Goal: Check status: Check status

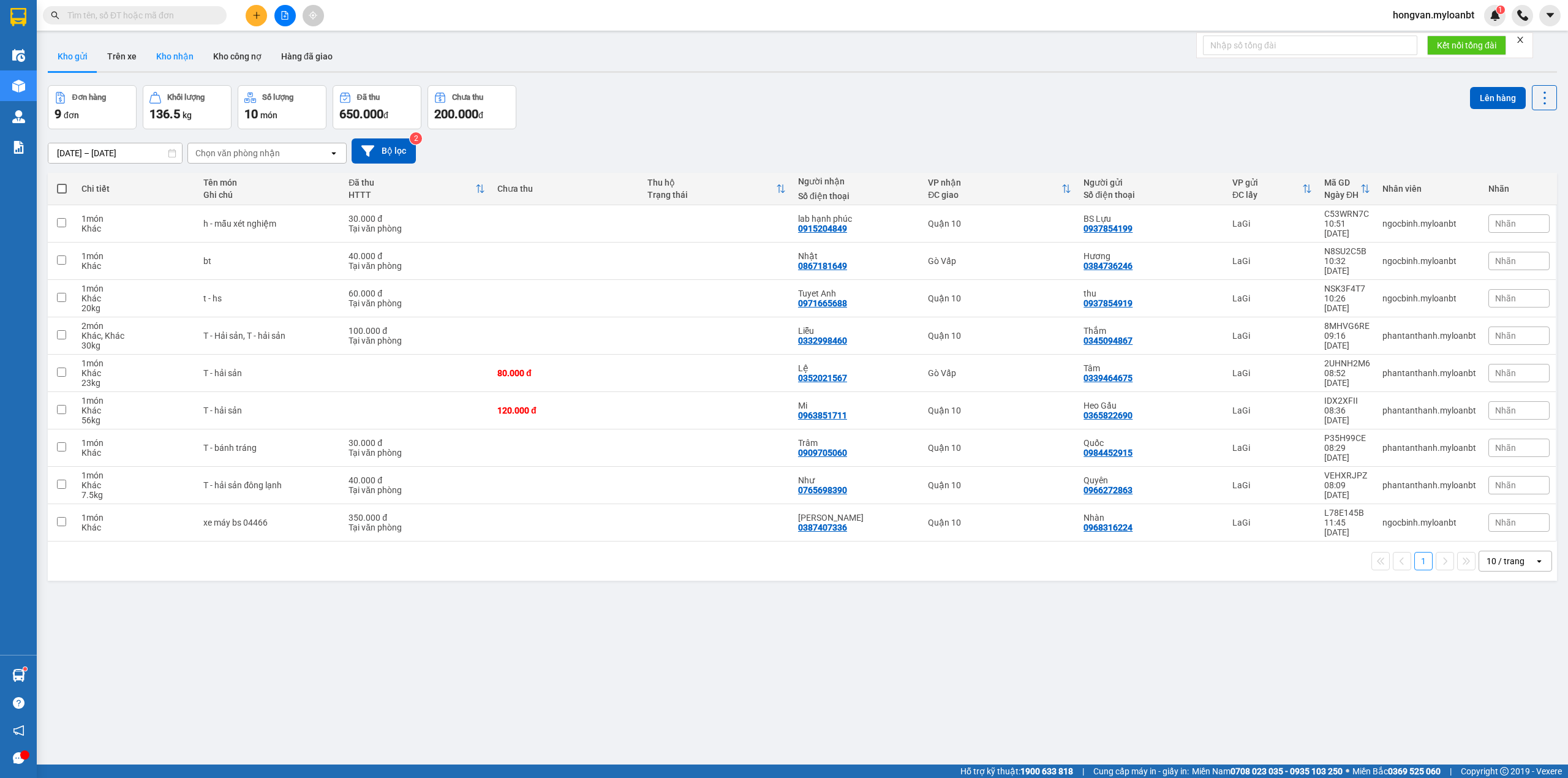
click at [175, 56] on button "Kho nhận" at bounding box center [175, 56] width 57 height 29
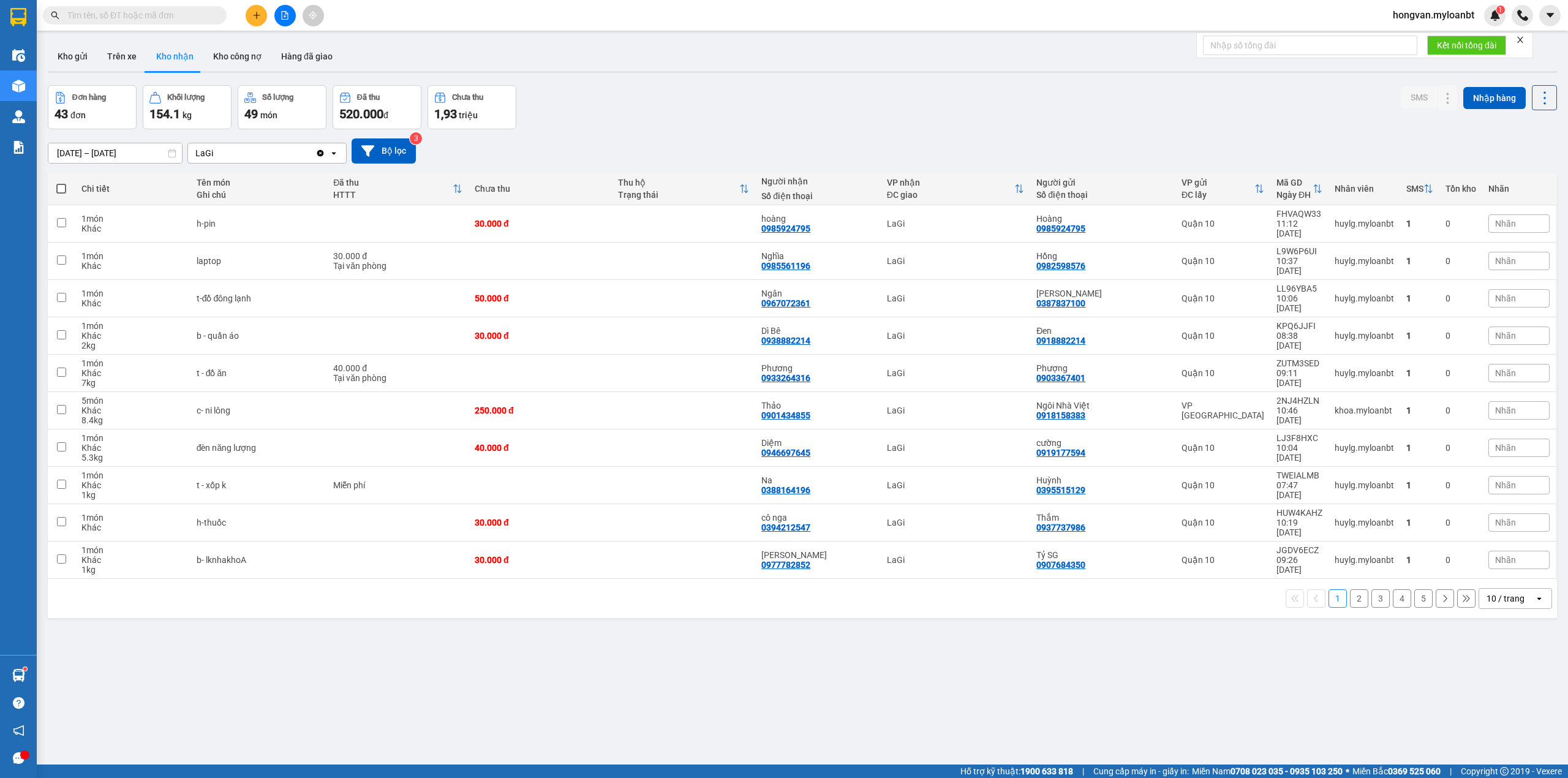
click at [85, 153] on input "[DATE] – [DATE]" at bounding box center [115, 153] width 134 height 19
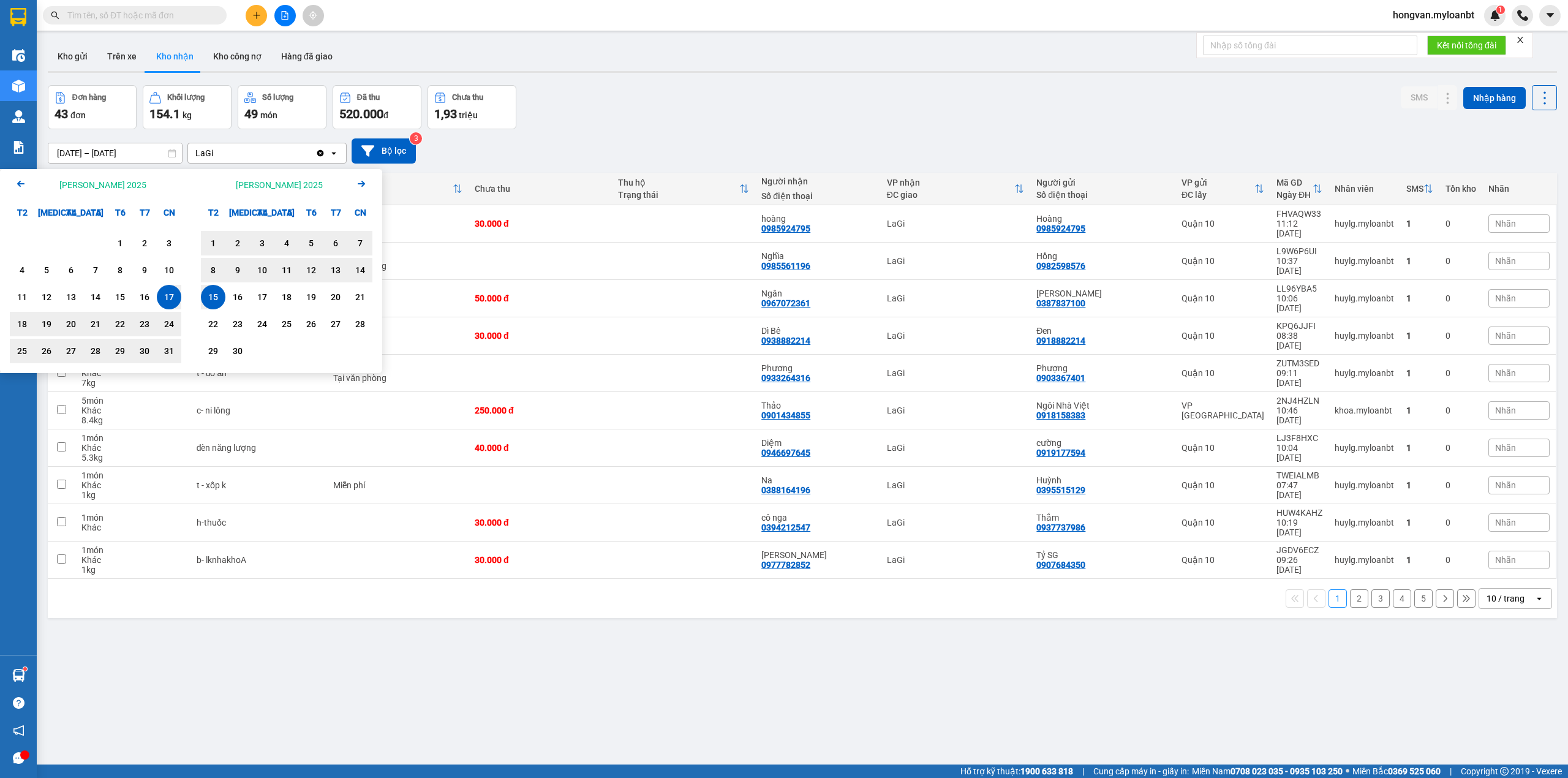
click at [22, 184] on icon "Arrow Left" at bounding box center [21, 184] width 15 height 15
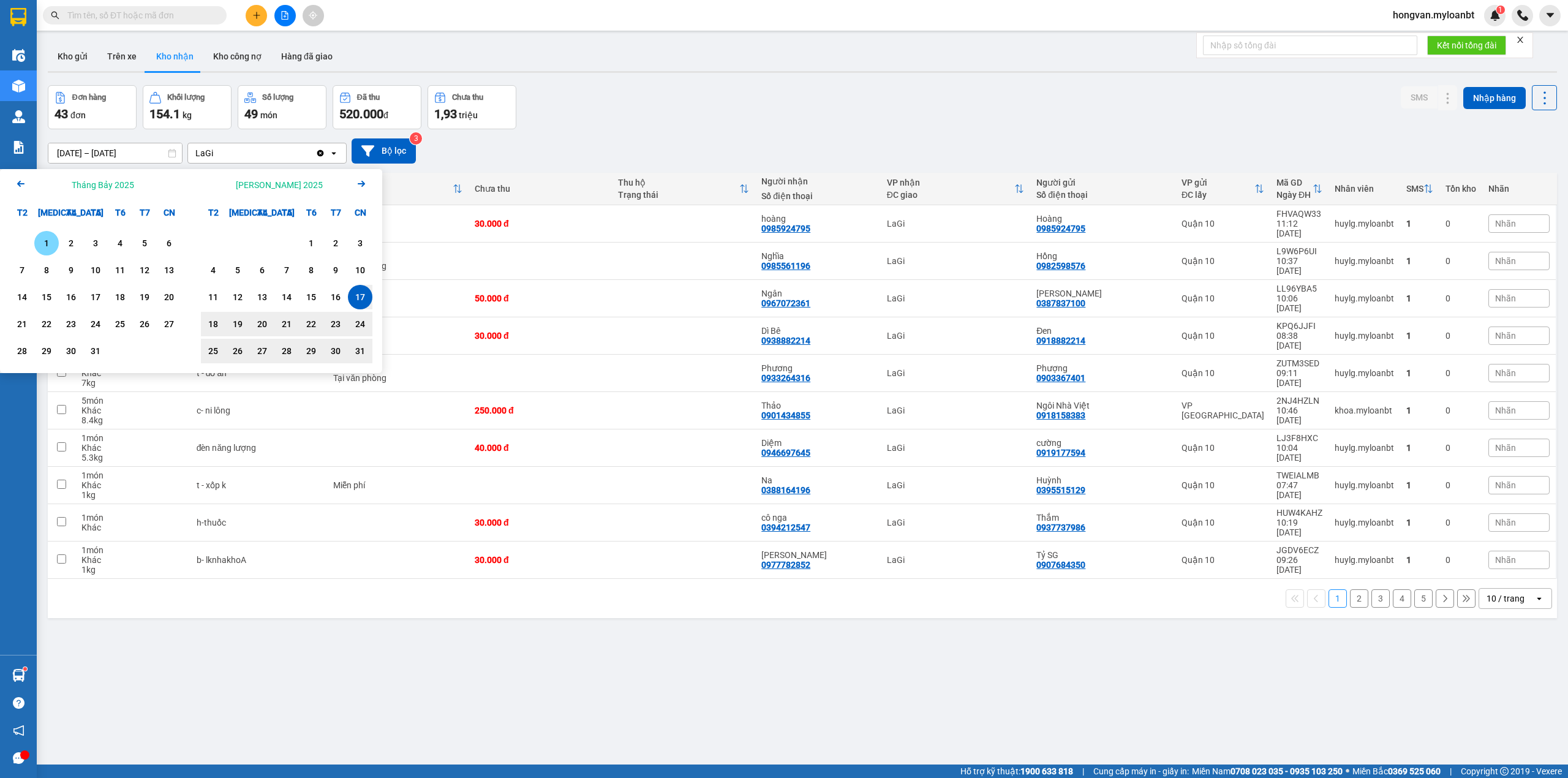
click at [45, 240] on div "1" at bounding box center [46, 243] width 17 height 15
click at [133, 160] on input "[DATE] – / /" at bounding box center [115, 153] width 134 height 19
click at [360, 180] on icon "Arrow Right" at bounding box center [361, 184] width 15 height 15
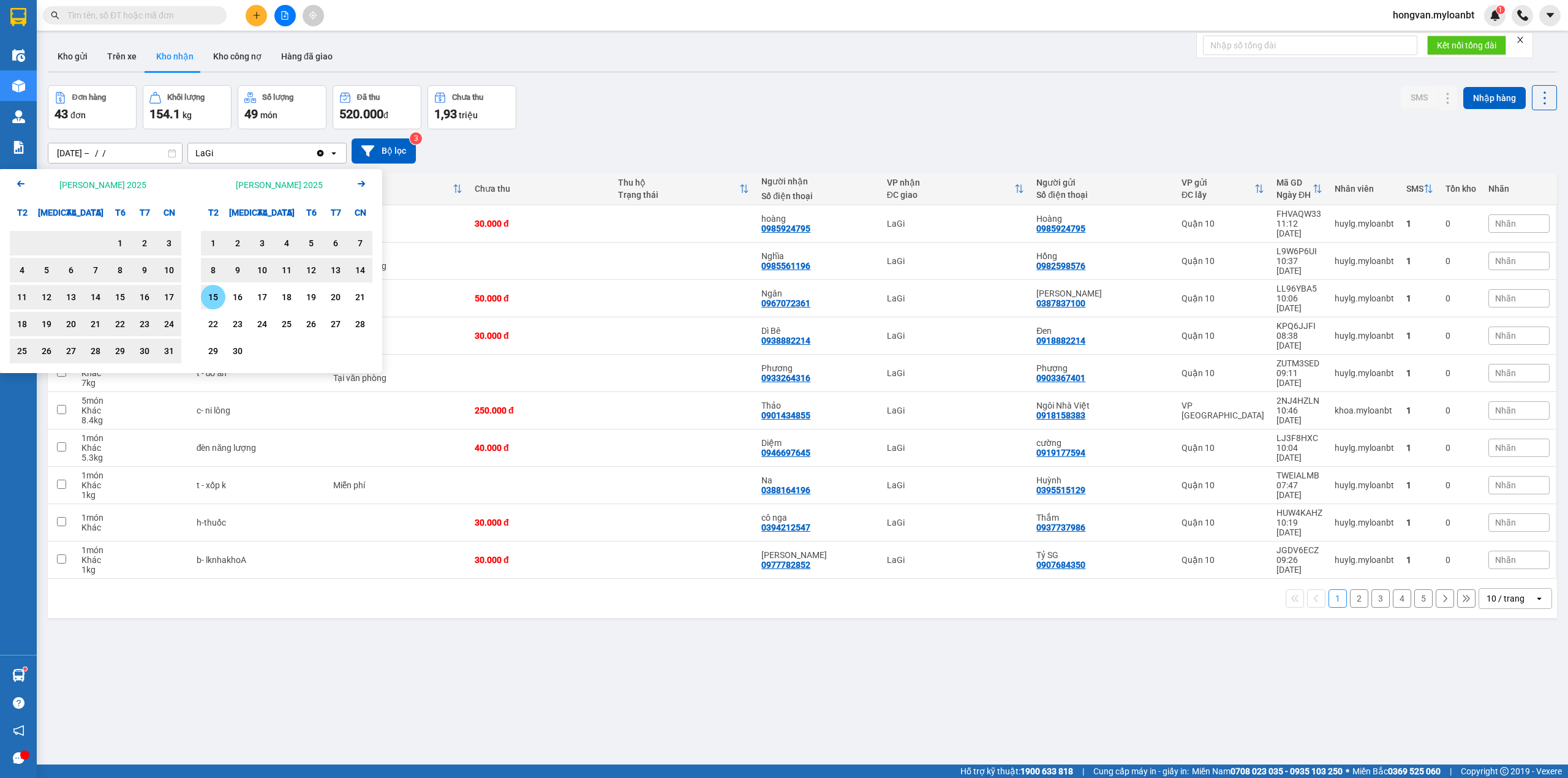
click at [215, 299] on div "15" at bounding box center [213, 297] width 17 height 15
type input "[DATE] – [DATE]"
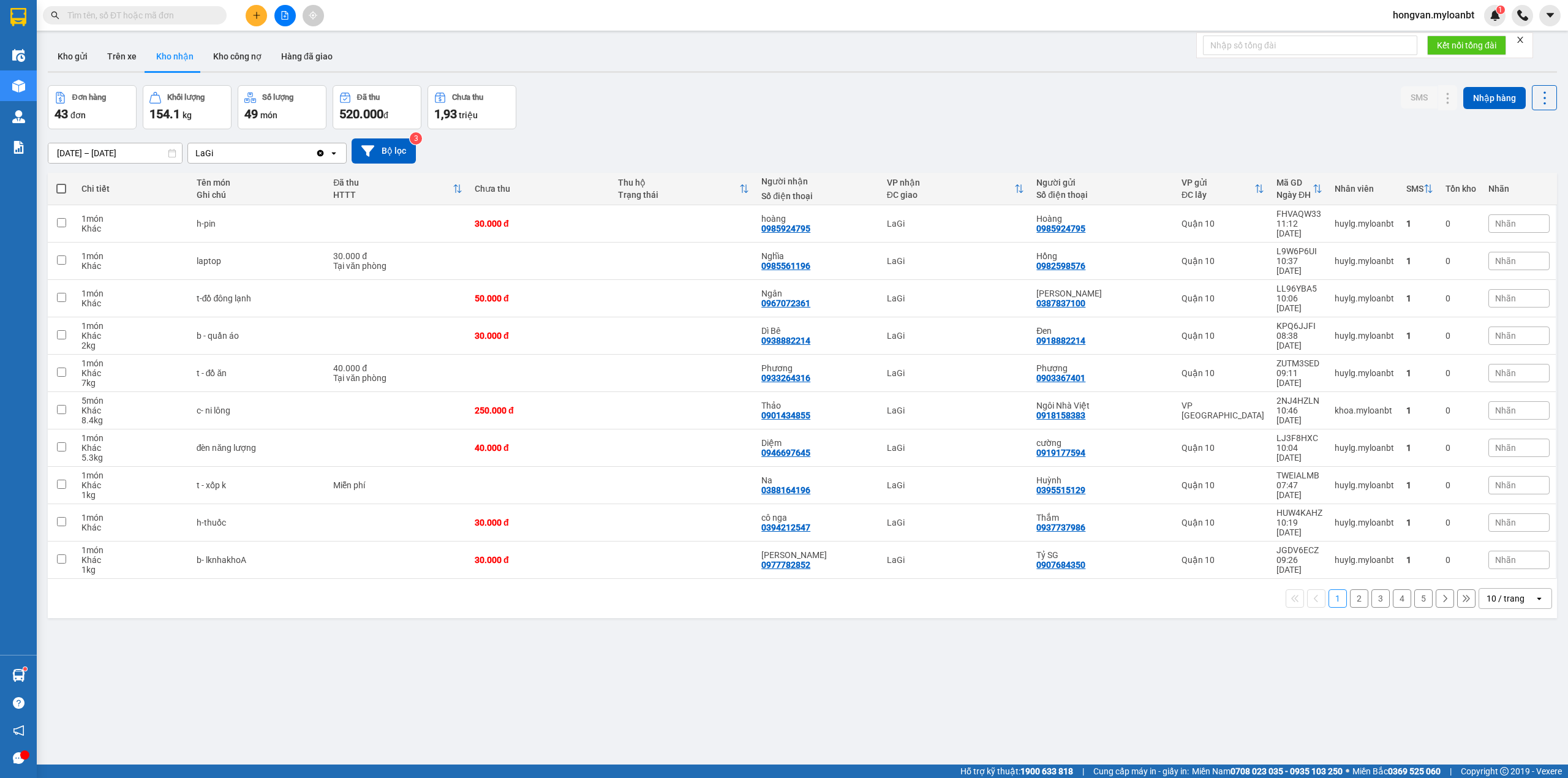
click at [1504, 592] on div "10 / trang" at bounding box center [1504, 598] width 38 height 12
click at [1483, 704] on span "100 / trang" at bounding box center [1498, 698] width 44 height 12
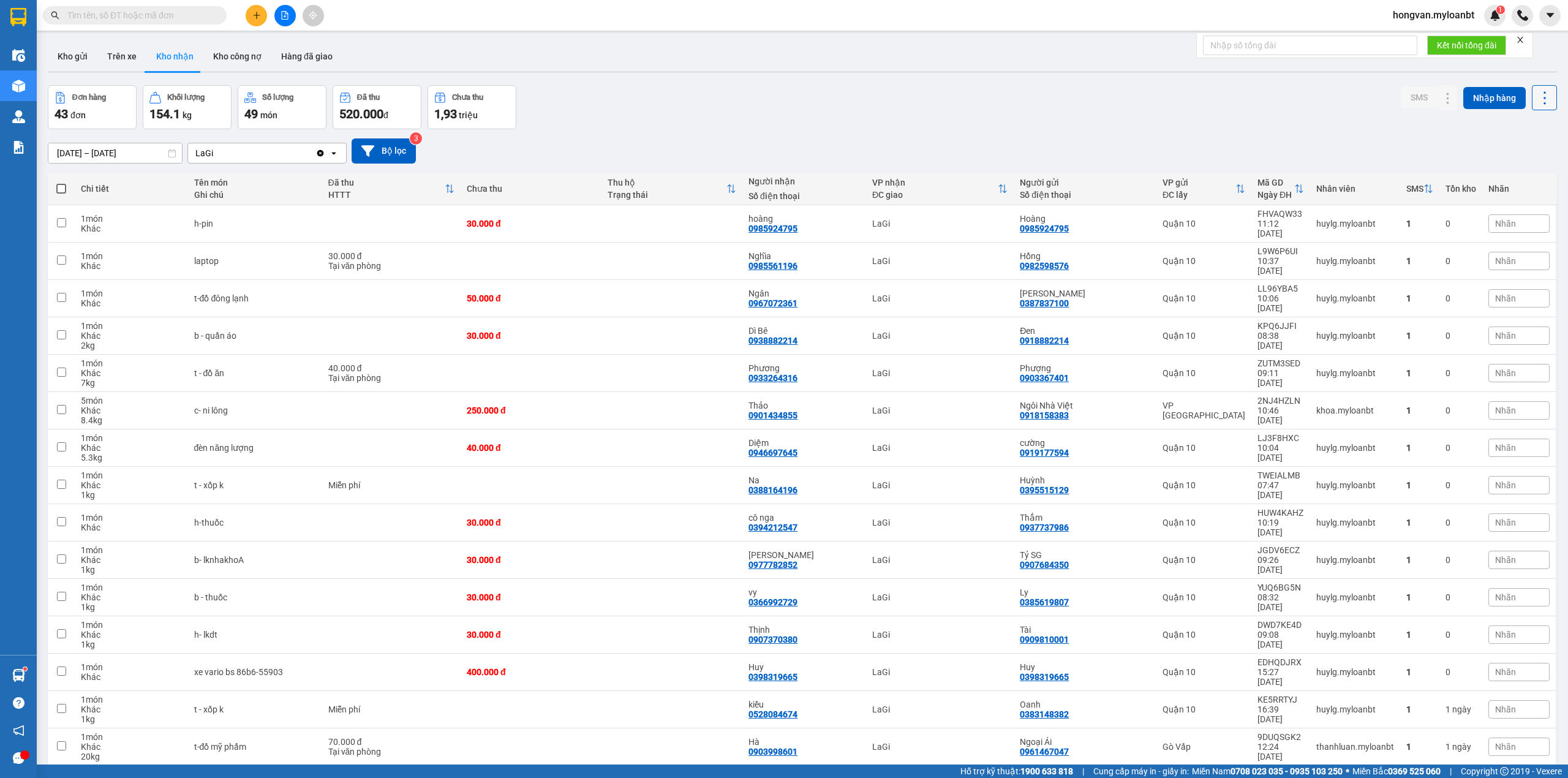
click at [1536, 96] on icon at bounding box center [1544, 98] width 17 height 17
click at [1517, 127] on span "Xuất excel" at bounding box center [1517, 130] width 40 height 12
